Goal: Task Accomplishment & Management: Use online tool/utility

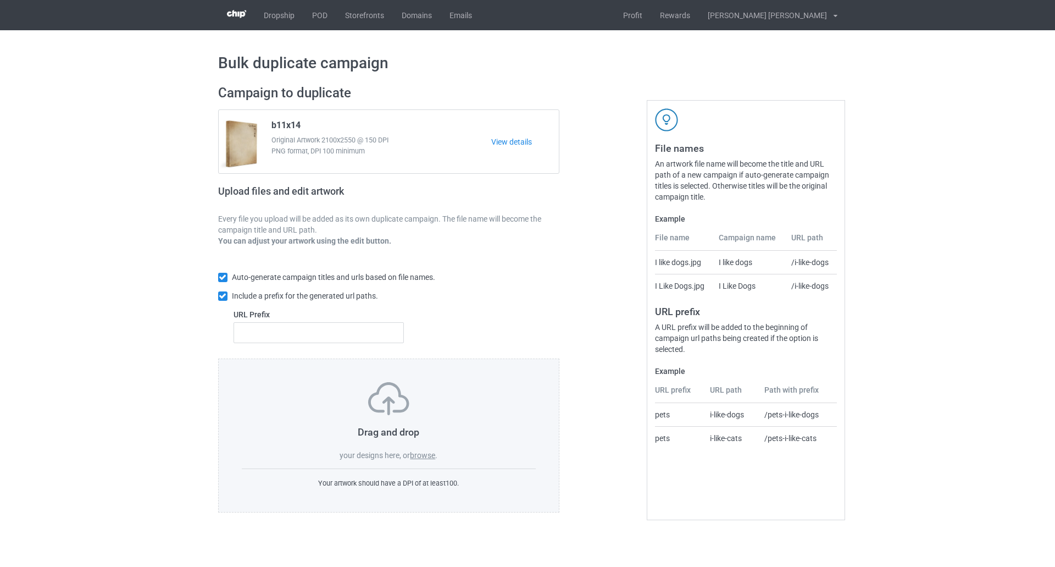
click at [431, 451] on label "browse" at bounding box center [422, 455] width 25 height 9
click at [0, 0] on input "browse" at bounding box center [0, 0] width 0 height 0
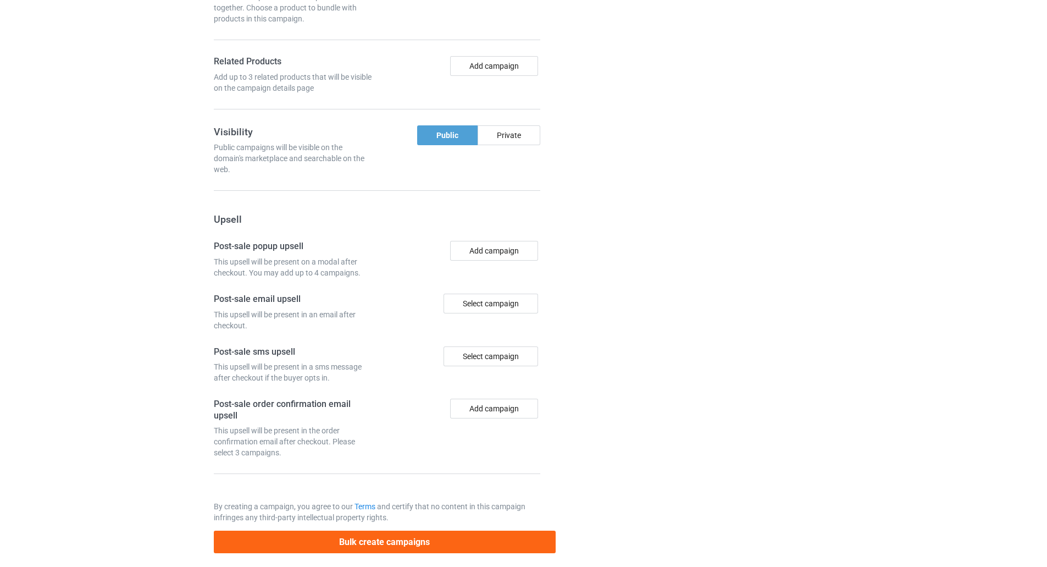
scroll to position [1018, 0]
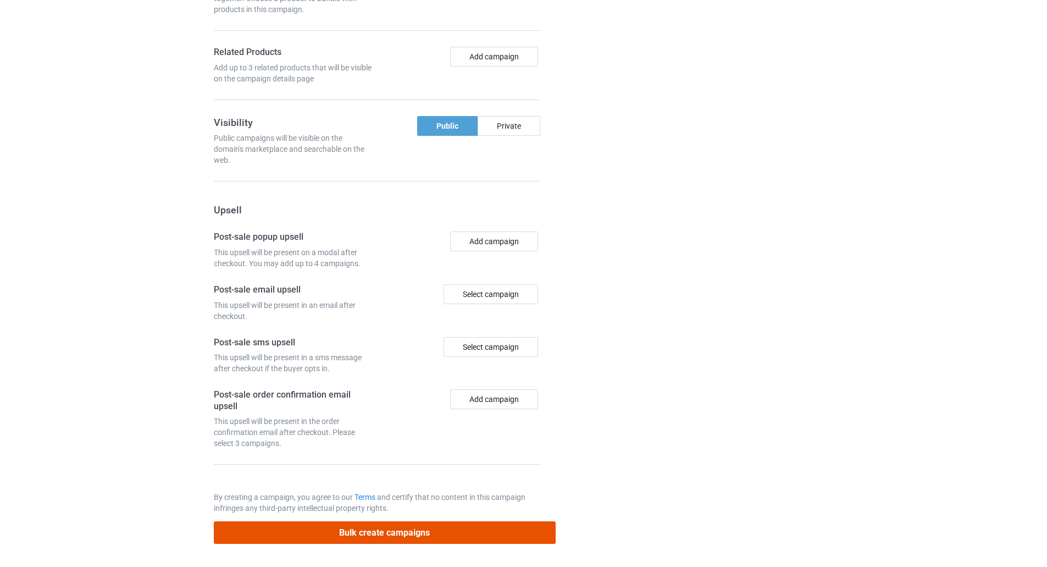
click at [399, 526] on button "Bulk create campaigns" at bounding box center [385, 532] width 342 height 23
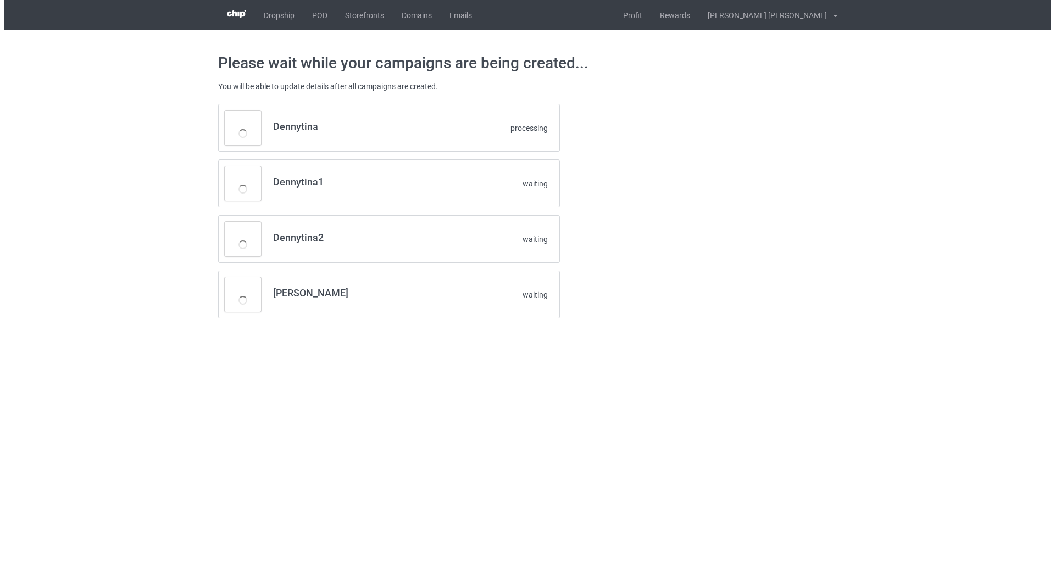
scroll to position [0, 0]
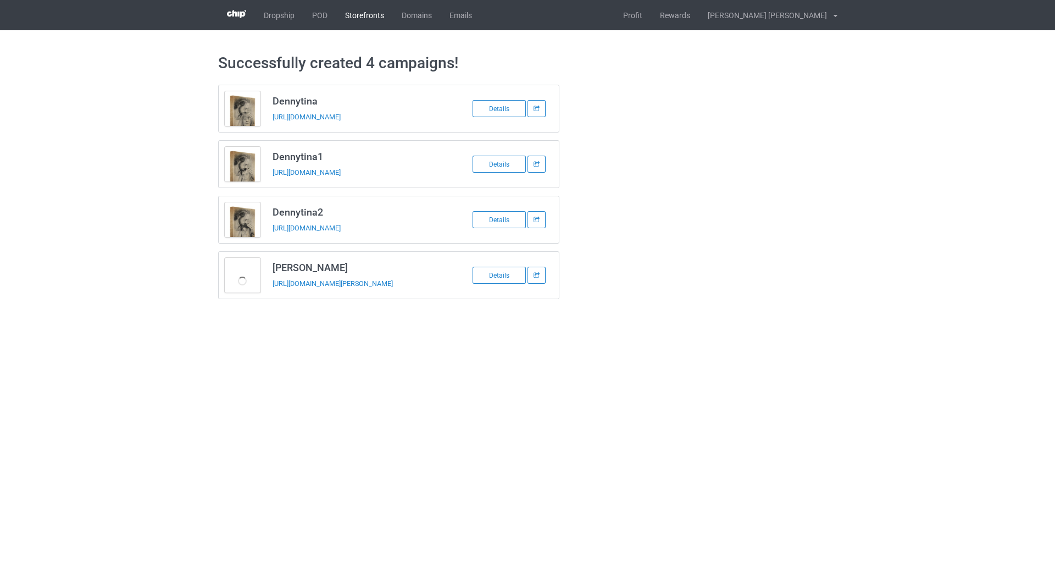
drag, startPoint x: 421, startPoint y: 14, endPoint x: 369, endPoint y: 10, distance: 52.9
click at [309, 101] on h3 "Dennytina" at bounding box center [360, 101] width 174 height 13
click at [323, 104] on h3 "Dennytina" at bounding box center [360, 101] width 174 height 13
click at [324, 104] on h3 "Dennytina" at bounding box center [360, 101] width 174 height 13
click at [327, 101] on h3 "Dennytina" at bounding box center [360, 101] width 174 height 13
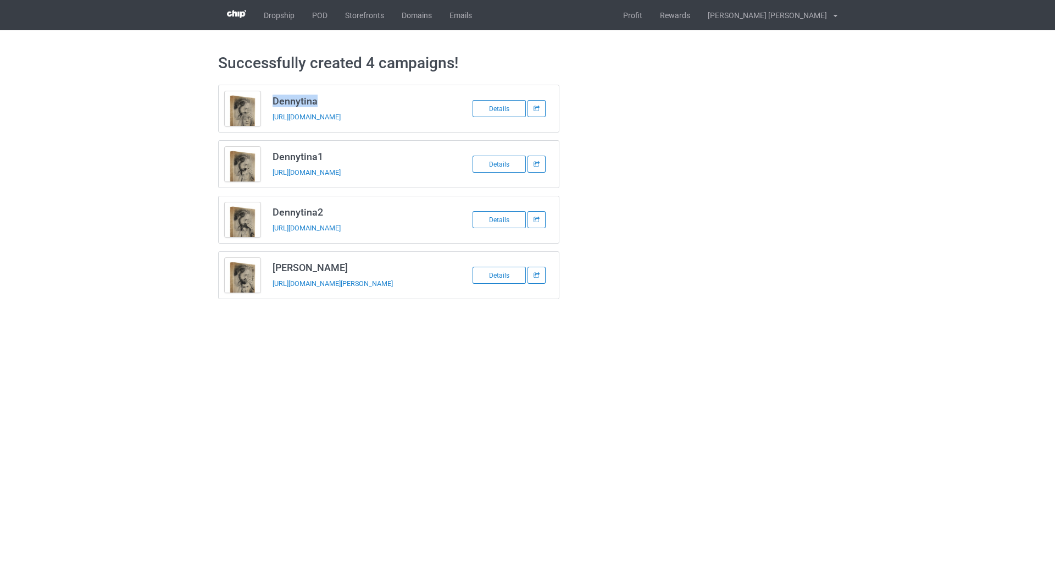
drag, startPoint x: 301, startPoint y: 99, endPoint x: 275, endPoint y: 93, distance: 26.5
click at [275, 93] on td "Dennytina [URL][DOMAIN_NAME]" at bounding box center [359, 108] width 186 height 47
copy h3 "Dennytina"
